Goal: Task Accomplishment & Management: Complete application form

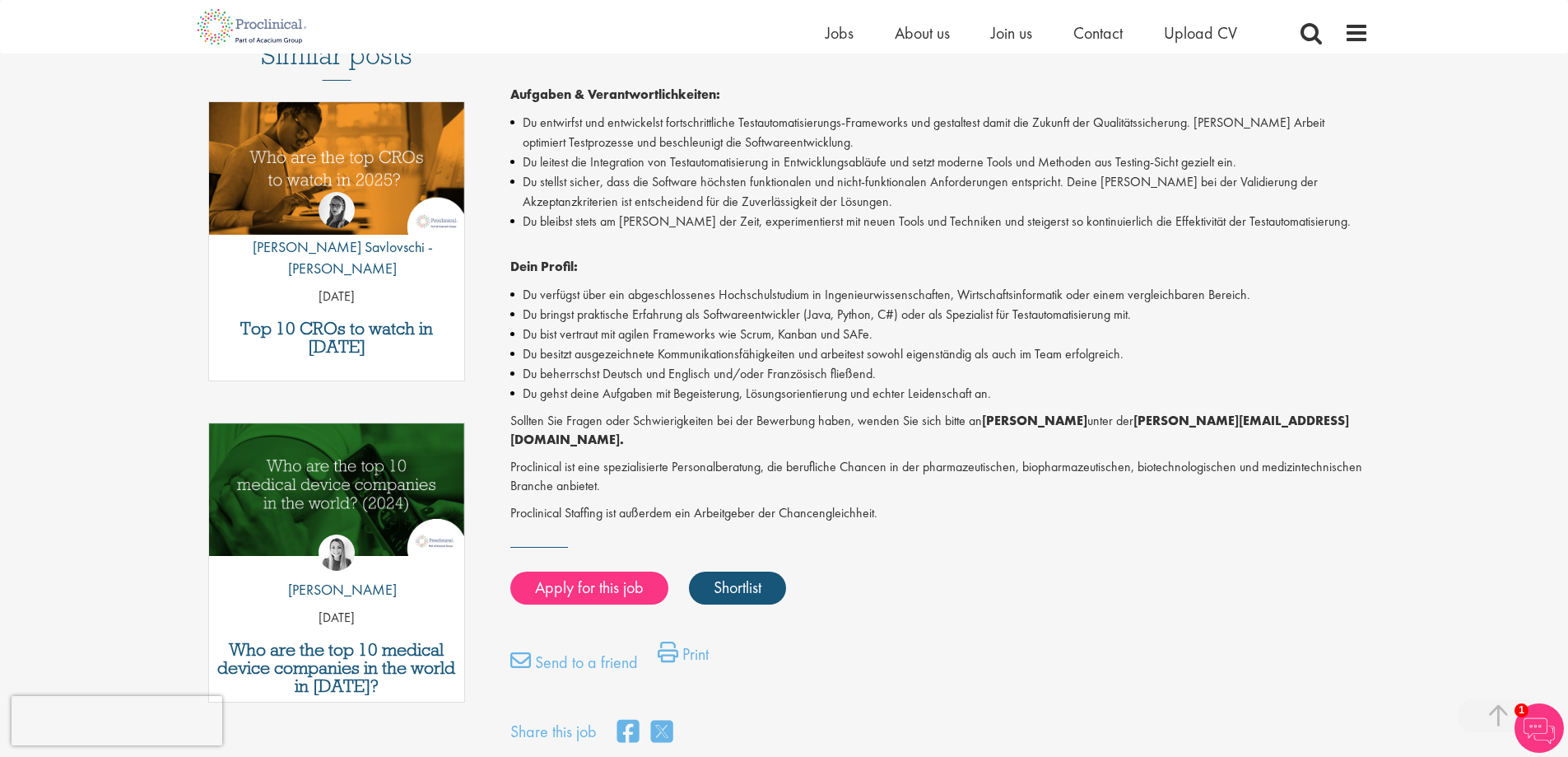
scroll to position [329, 0]
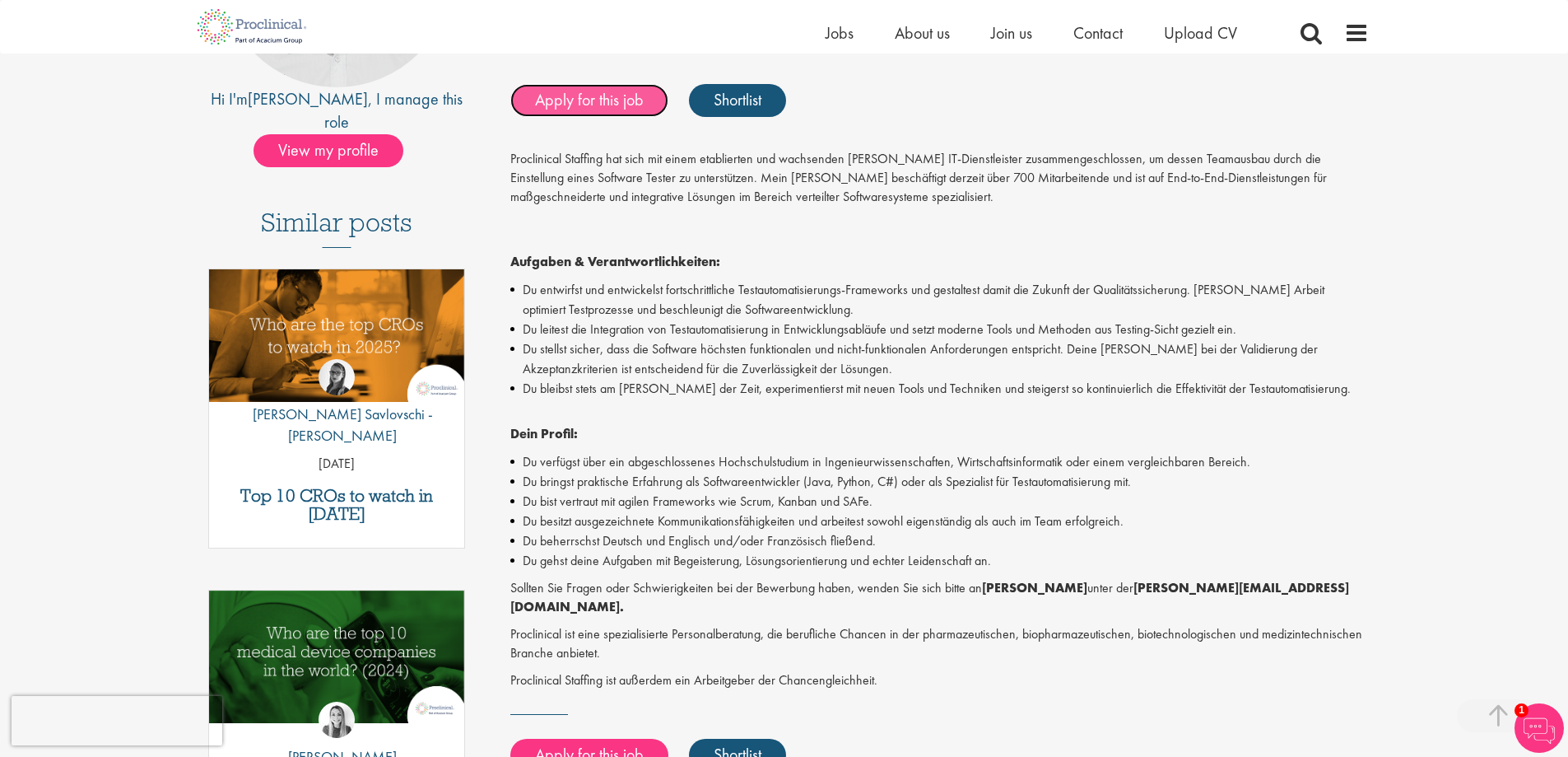
click at [586, 107] on link "Apply for this job" at bounding box center [590, 101] width 158 height 33
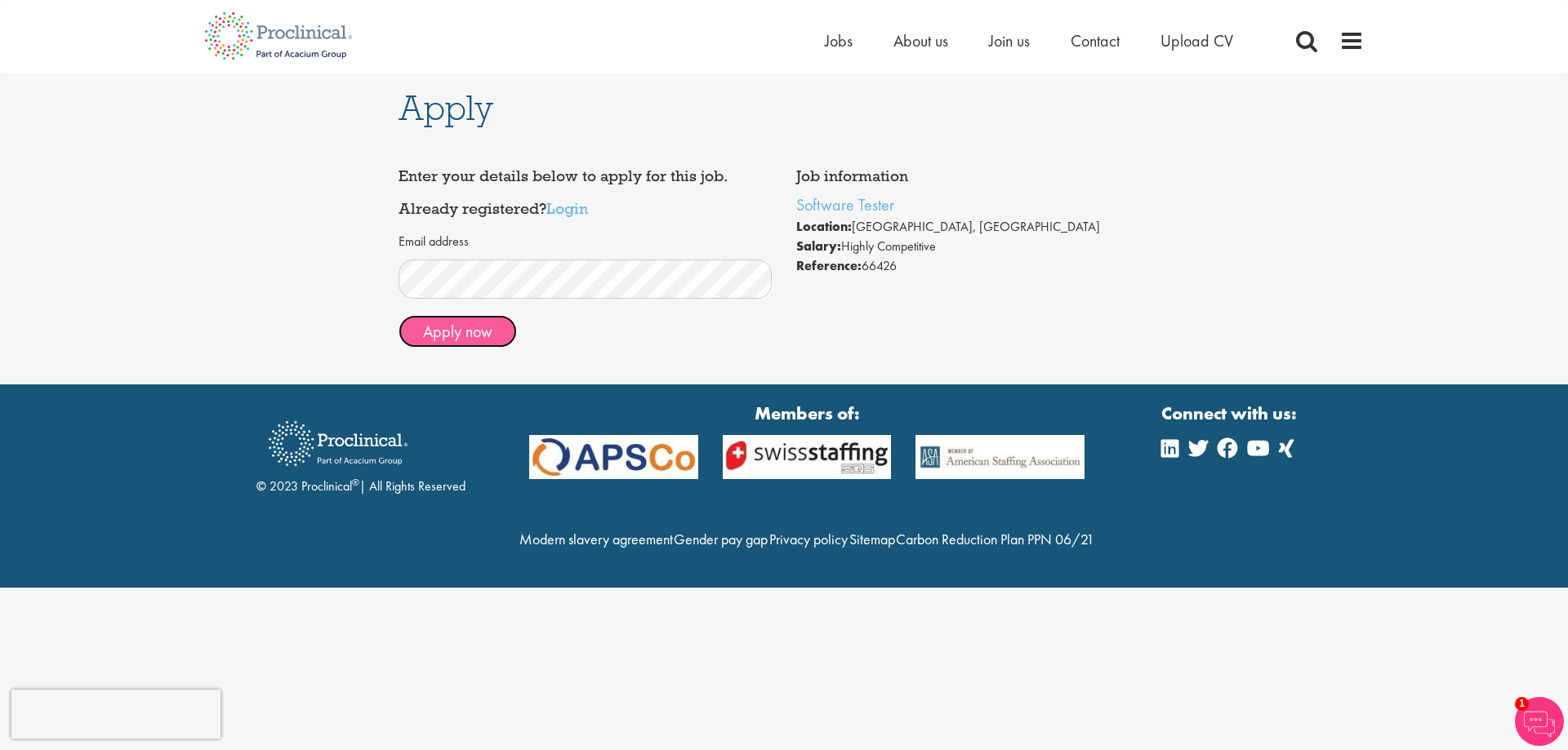
click at [480, 333] on button "Apply now" at bounding box center [457, 332] width 118 height 33
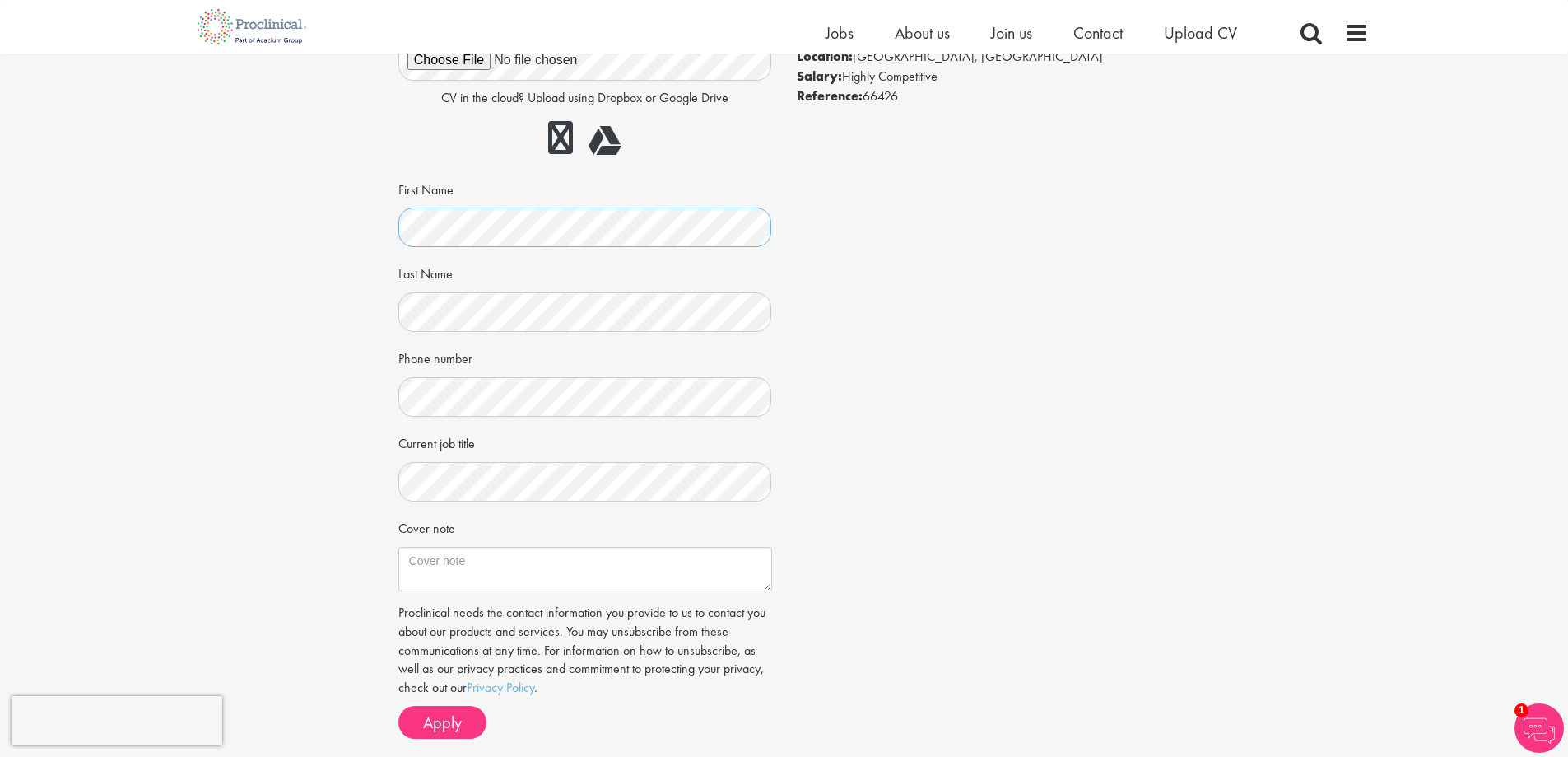
scroll to position [165, 0]
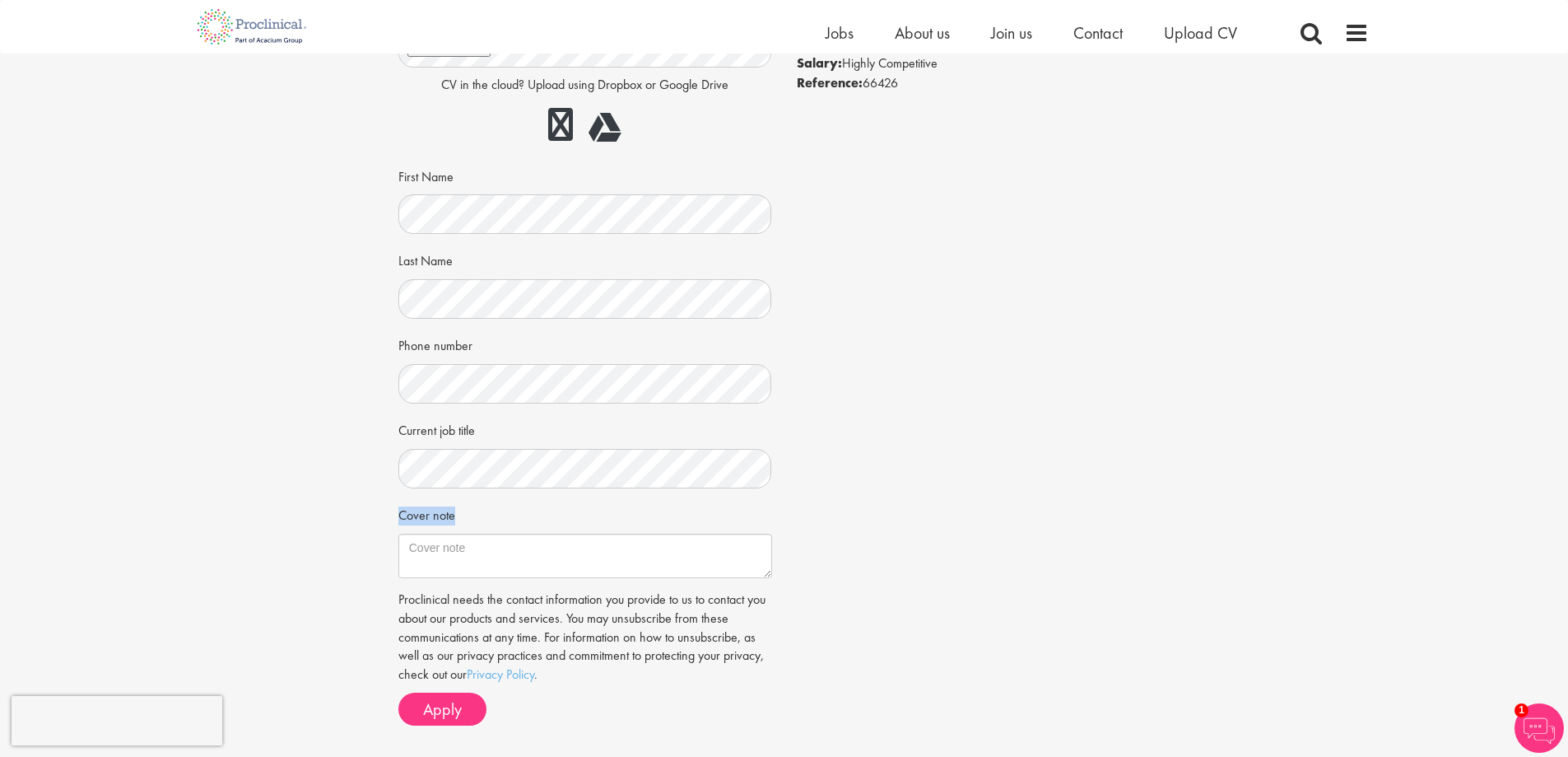
drag, startPoint x: 400, startPoint y: 512, endPoint x: 459, endPoint y: 518, distance: 59.3
click at [459, 518] on div "Cover note" at bounding box center [586, 539] width 374 height 77
click at [670, 498] on div "CV in the cloud? Upload using Dropbox or Google Drive First Name Last Name Phon…" at bounding box center [586, 293] width 349 height 569
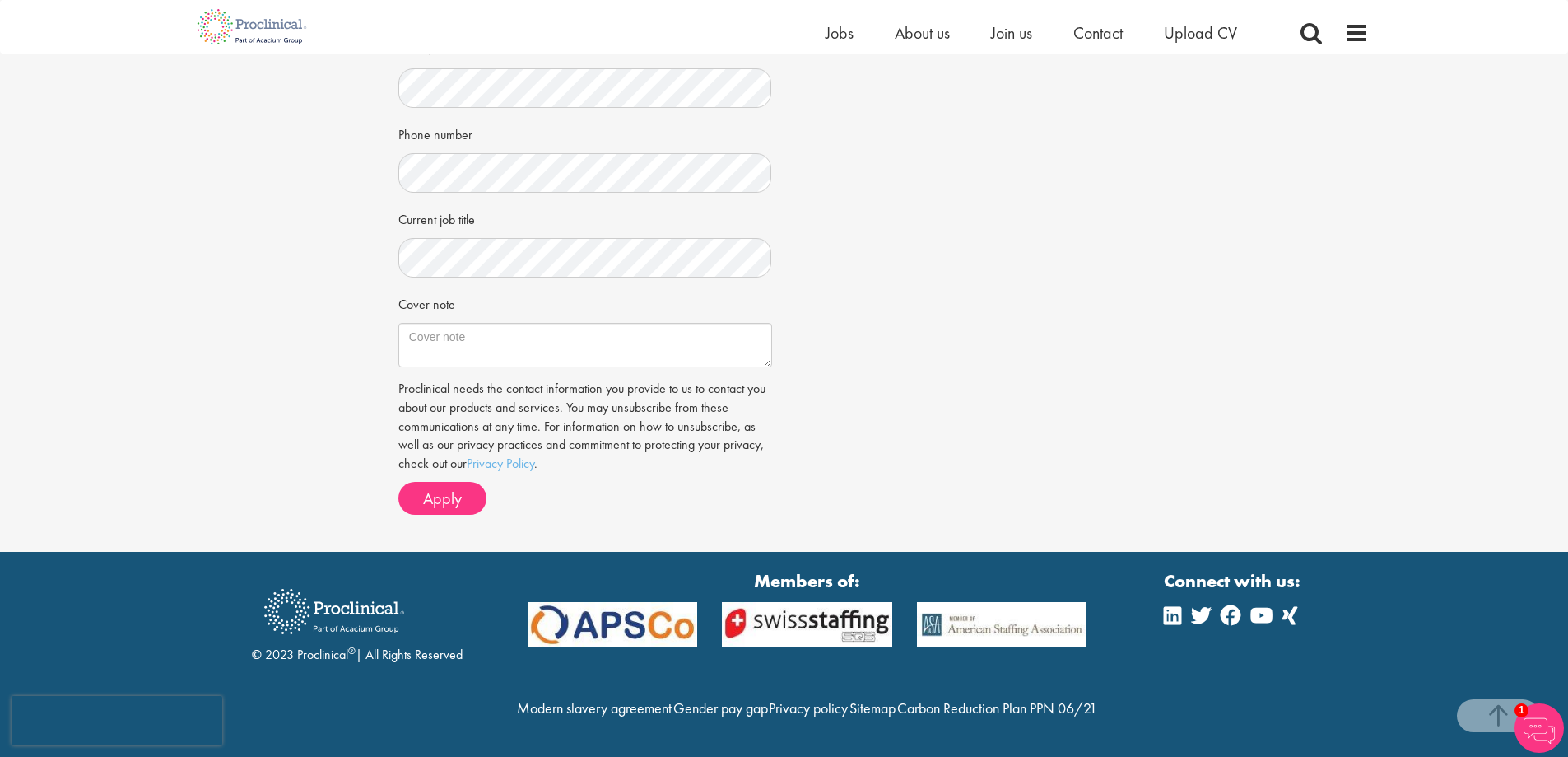
scroll to position [411, 0]
click at [444, 488] on span "Apply" at bounding box center [442, 498] width 39 height 22
